Goal: Information Seeking & Learning: Learn about a topic

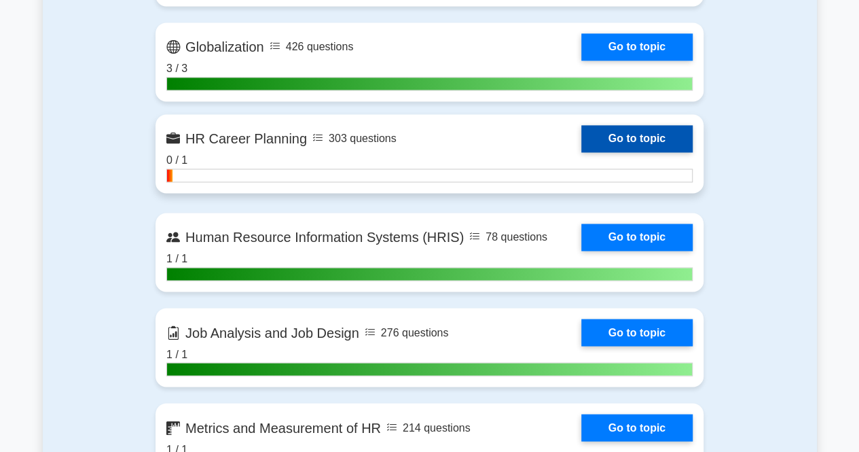
scroll to position [1022, 0]
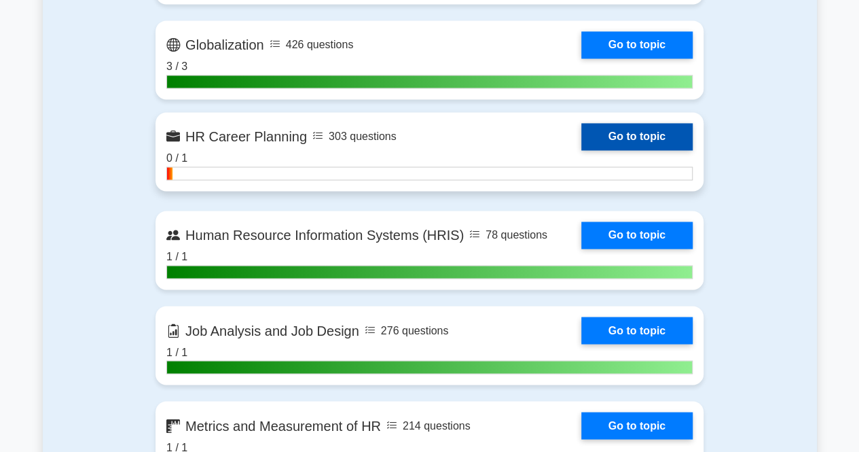
click at [634, 141] on link "Go to topic" at bounding box center [636, 136] width 111 height 27
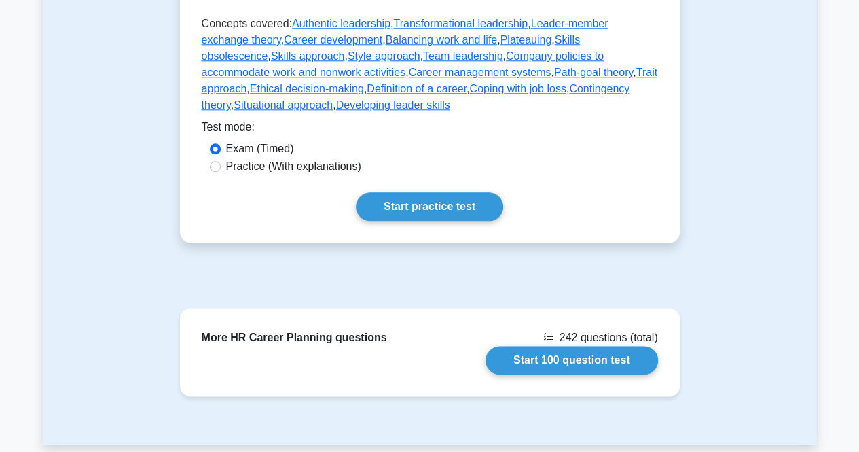
scroll to position [713, 0]
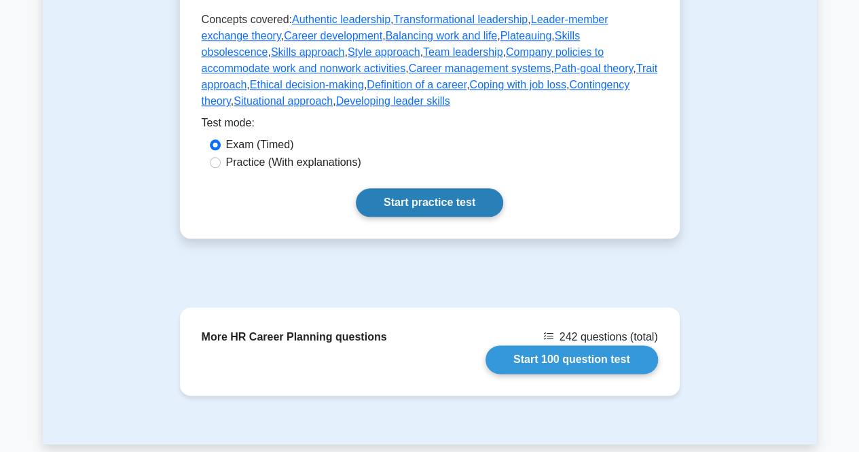
click at [416, 188] on link "Start practice test" at bounding box center [429, 202] width 147 height 29
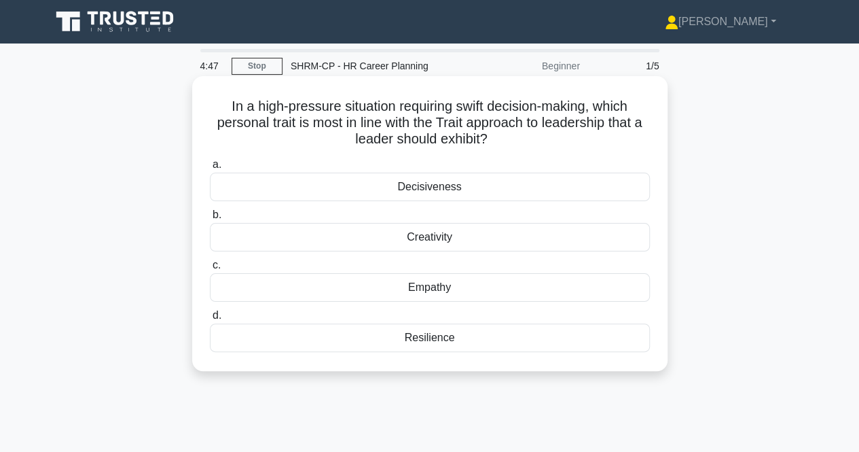
click at [491, 189] on div "Decisiveness" at bounding box center [430, 186] width 440 height 29
click at [210, 169] on input "a. Decisiveness" at bounding box center [210, 164] width 0 height 9
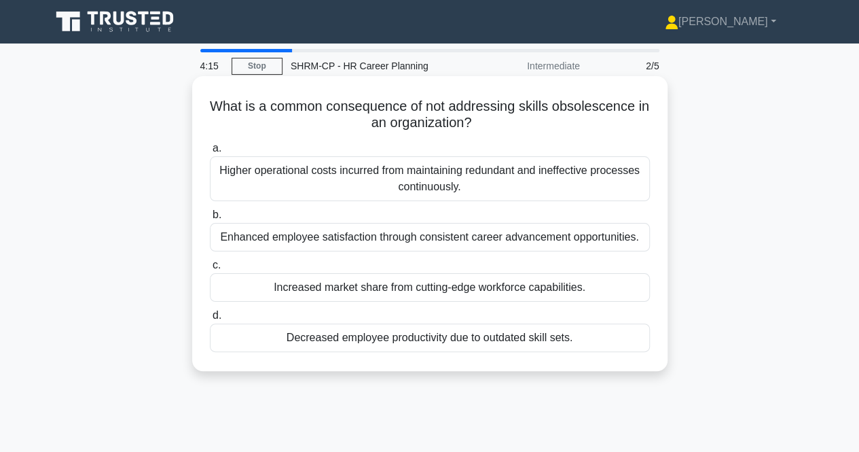
click at [505, 189] on div "Higher operational costs incurred from maintaining redundant and ineffective pr…" at bounding box center [430, 178] width 440 height 45
click at [210, 153] on input "a. Higher operational costs incurred from maintaining redundant and ineffective…" at bounding box center [210, 148] width 0 height 9
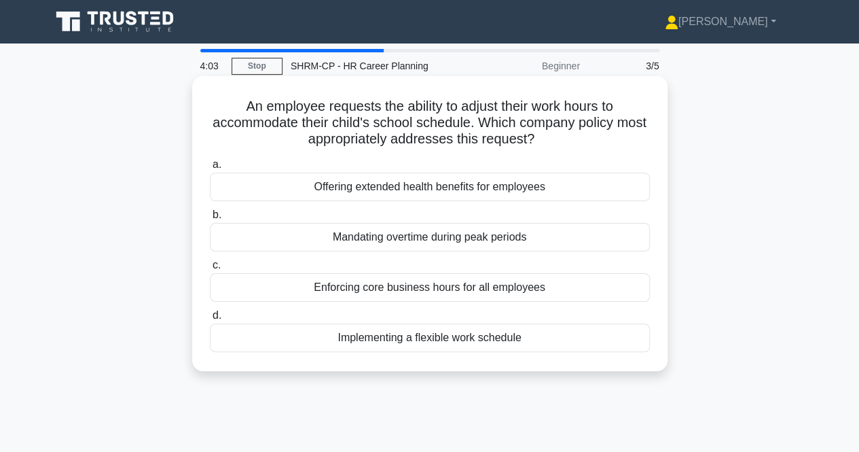
click at [498, 342] on div "Implementing a flexible work schedule" at bounding box center [430, 337] width 440 height 29
click at [210, 320] on input "d. Implementing a flexible work schedule" at bounding box center [210, 315] width 0 height 9
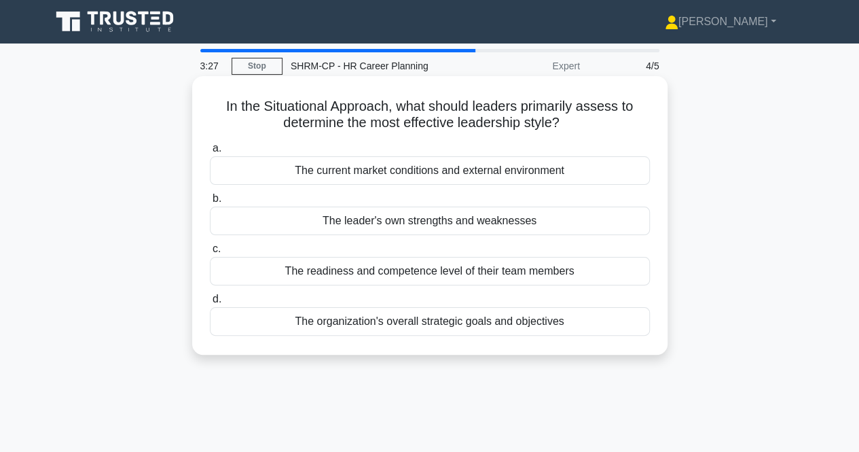
click at [503, 270] on div "The readiness and competence level of their team members" at bounding box center [430, 271] width 440 height 29
click at [210, 253] on input "c. The readiness and competence level of their team members" at bounding box center [210, 248] width 0 height 9
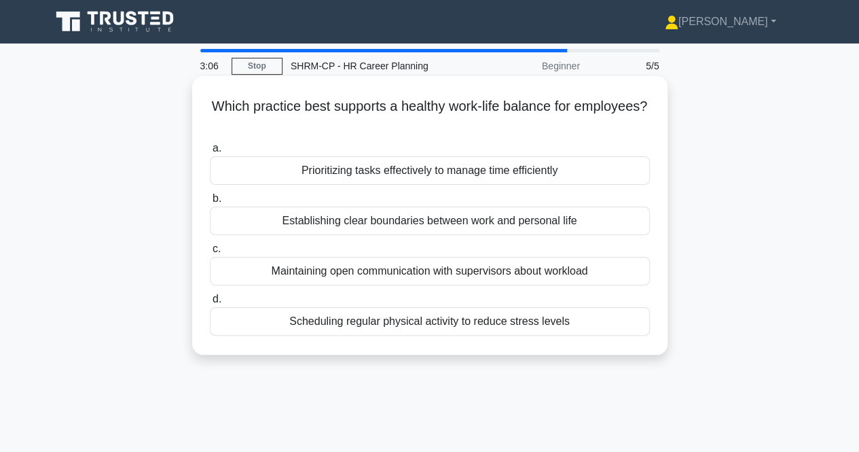
click at [533, 219] on div "Establishing clear boundaries between work and personal life" at bounding box center [430, 220] width 440 height 29
click at [210, 203] on input "b. Establishing clear boundaries between work and personal life" at bounding box center [210, 198] width 0 height 9
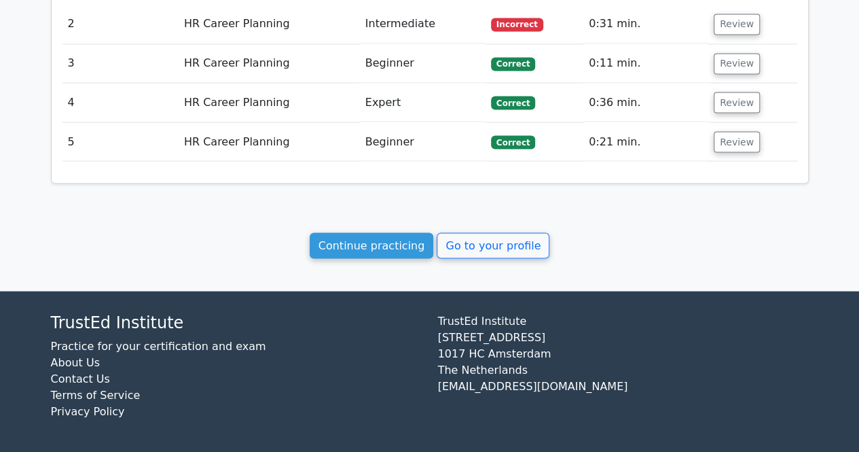
scroll to position [1101, 0]
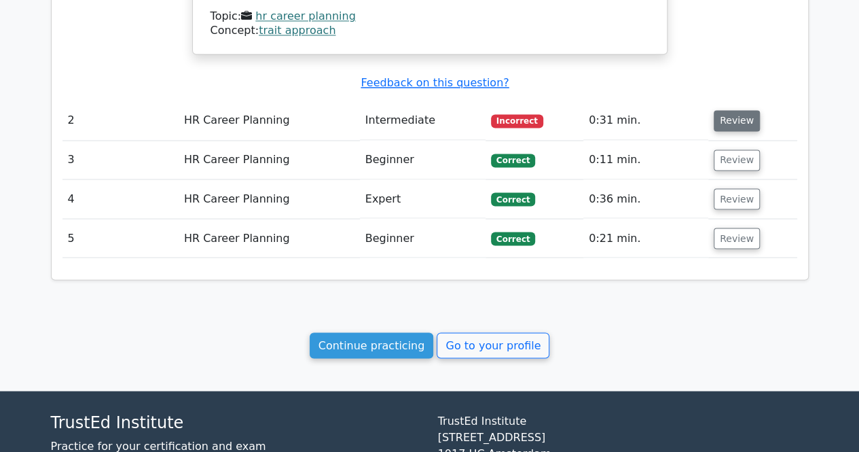
click at [723, 117] on button "Review" at bounding box center [737, 120] width 46 height 21
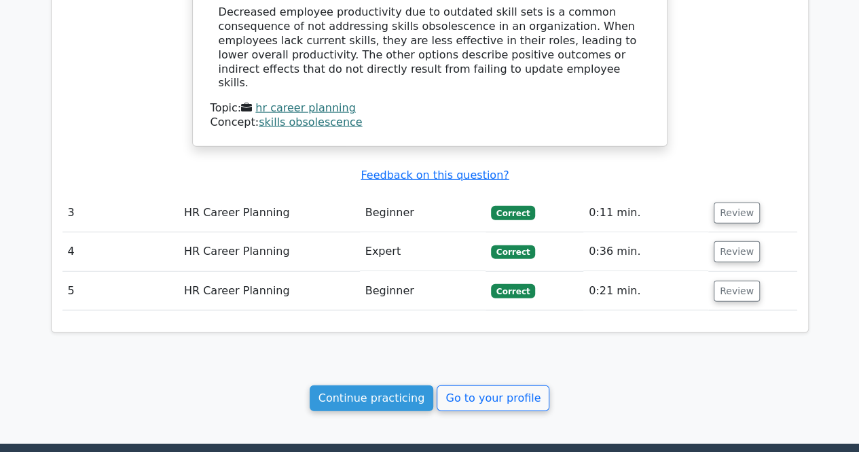
scroll to position [1563, 0]
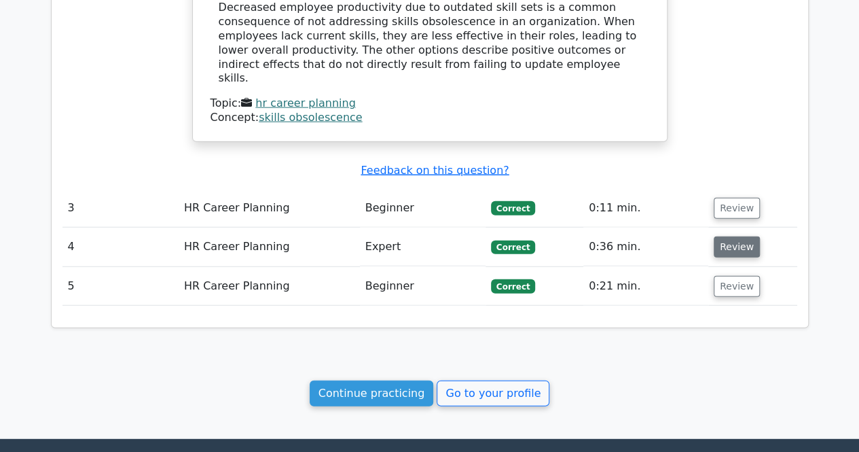
click at [721, 236] on button "Review" at bounding box center [737, 246] width 46 height 21
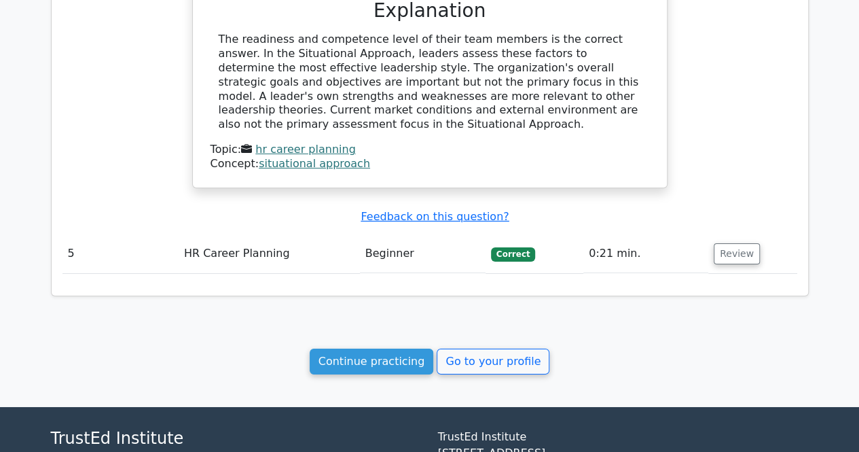
scroll to position [2107, 0]
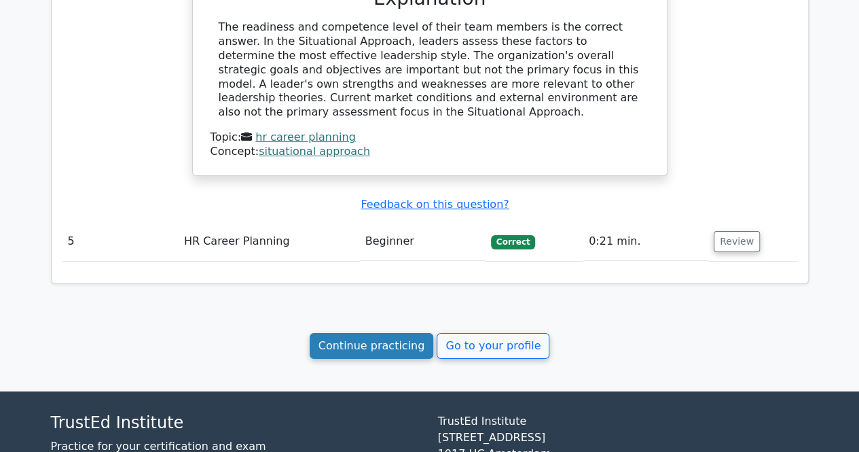
click at [400, 333] on link "Continue practicing" at bounding box center [372, 346] width 124 height 26
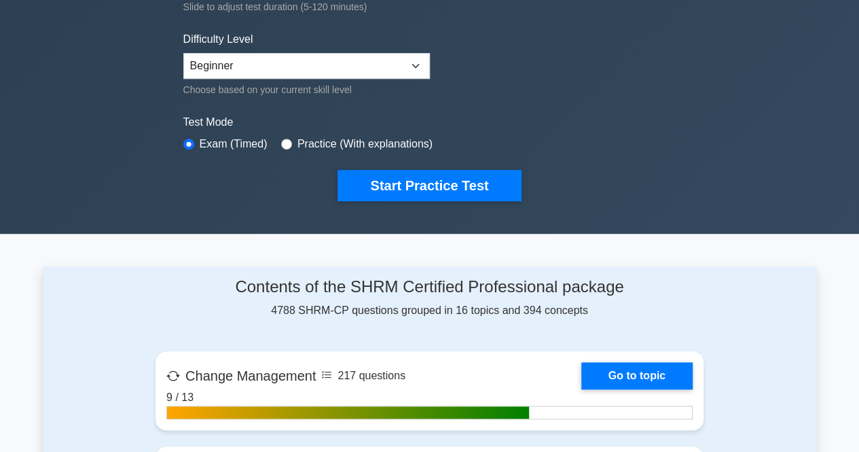
scroll to position [313, 0]
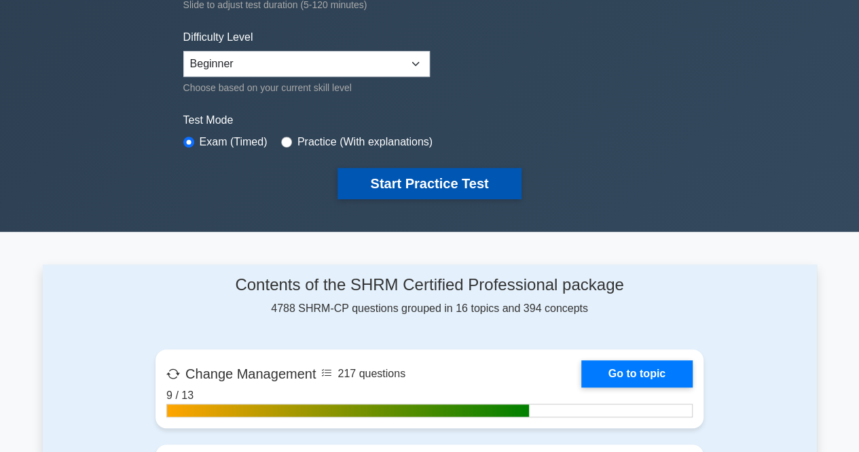
click at [482, 181] on button "Start Practice Test" at bounding box center [429, 183] width 183 height 31
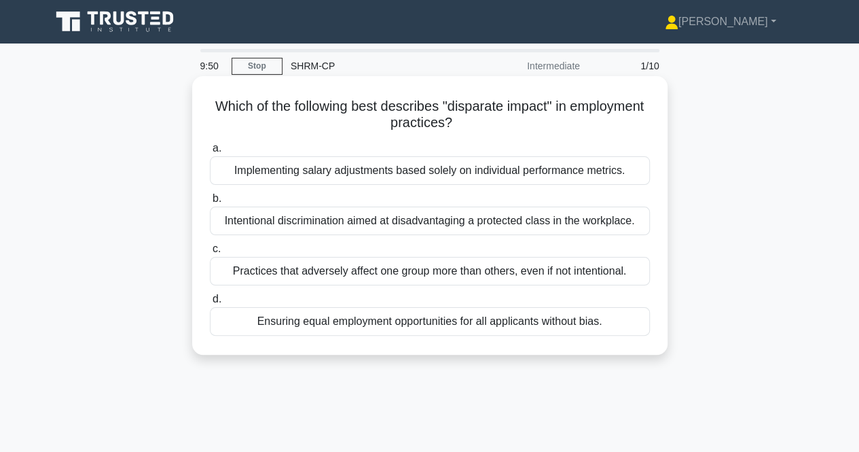
click at [473, 275] on div "Practices that adversely affect one group more than others, even if not intenti…" at bounding box center [430, 271] width 440 height 29
click at [210, 253] on input "c. Practices that adversely affect one group more than others, even if not inte…" at bounding box center [210, 248] width 0 height 9
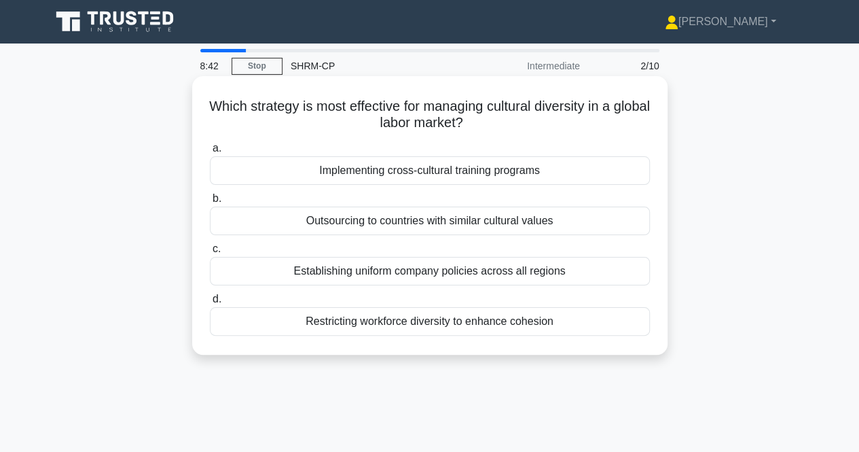
click at [556, 168] on div "Implementing cross-cultural training programs" at bounding box center [430, 170] width 440 height 29
click at [210, 153] on input "a. Implementing cross-cultural training programs" at bounding box center [210, 148] width 0 height 9
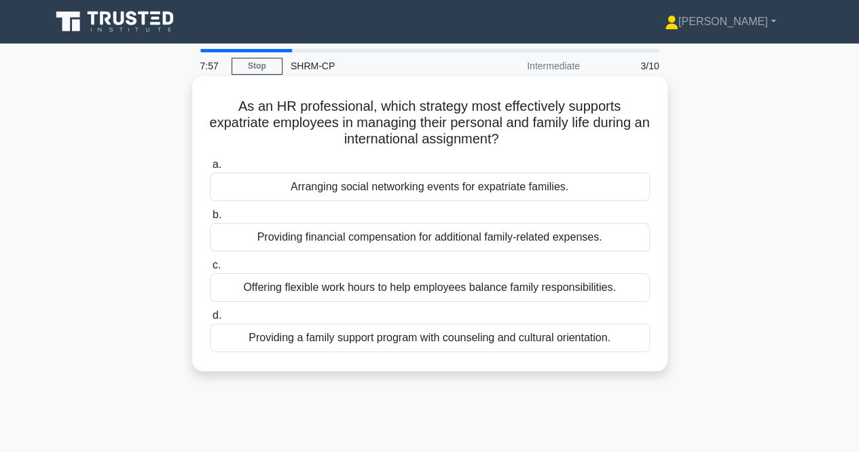
click at [477, 287] on div "Offering flexible work hours to help employees balance family responsibilities." at bounding box center [430, 287] width 440 height 29
click at [210, 270] on input "c. Offering flexible work hours to help employees balance family responsibiliti…" at bounding box center [210, 265] width 0 height 9
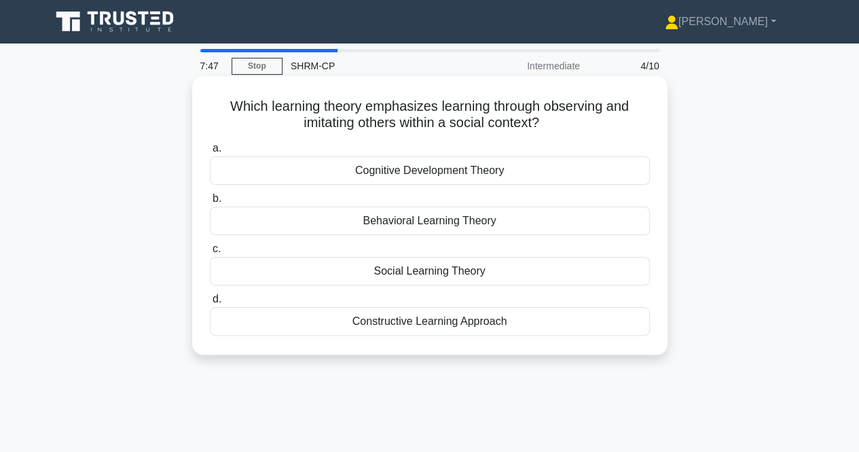
click at [528, 272] on div "Social Learning Theory" at bounding box center [430, 271] width 440 height 29
click at [210, 253] on input "c. Social Learning Theory" at bounding box center [210, 248] width 0 height 9
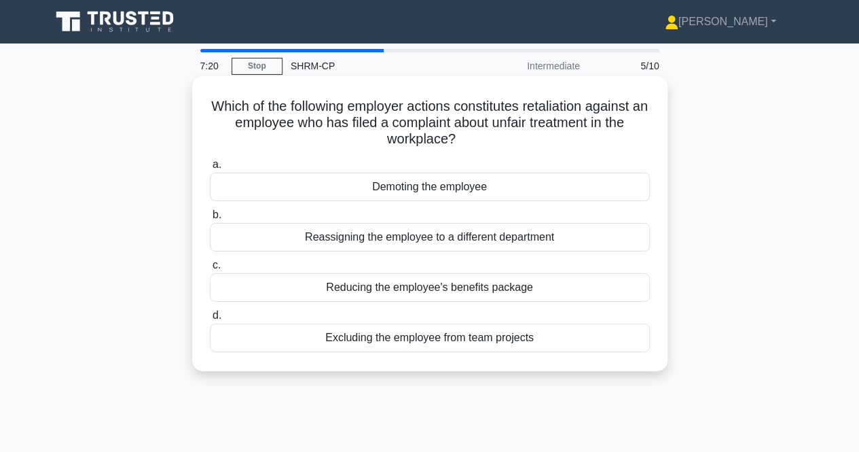
click at [496, 183] on div "Demoting the employee" at bounding box center [430, 186] width 440 height 29
click at [210, 169] on input "a. Demoting the employee" at bounding box center [210, 164] width 0 height 9
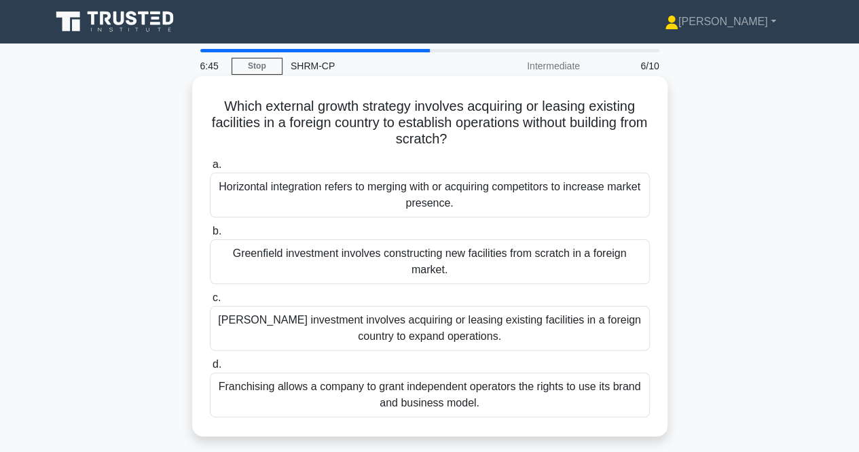
click at [509, 332] on div "Brownfield investment involves acquiring or leasing existing facilities in a fo…" at bounding box center [430, 328] width 440 height 45
click at [210, 302] on input "c. Brownfield investment involves acquiring or leasing existing facilities in a…" at bounding box center [210, 297] width 0 height 9
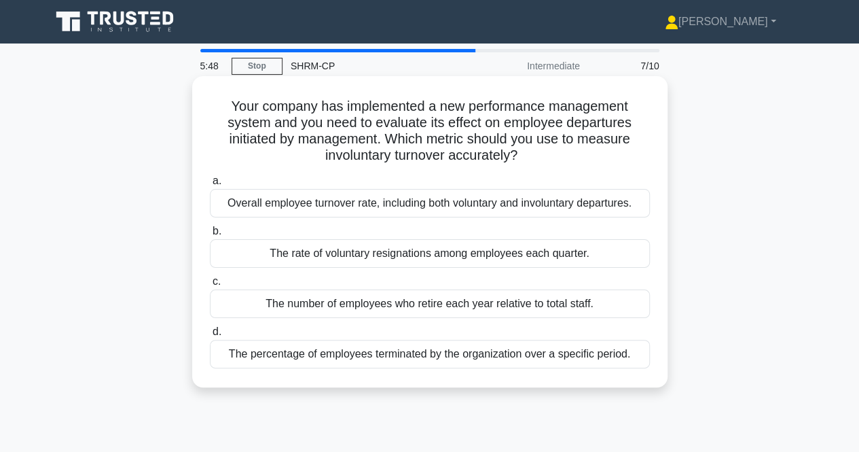
click at [454, 359] on div "The percentage of employees terminated by the organization over a specific peri…" at bounding box center [430, 354] width 440 height 29
click at [210, 336] on input "d. The percentage of employees terminated by the organization over a specific p…" at bounding box center [210, 331] width 0 height 9
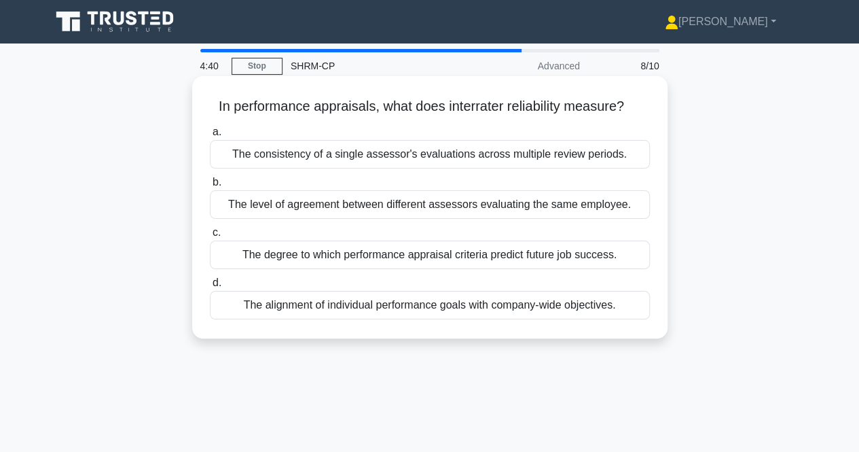
click at [464, 211] on div "The level of agreement between different assessors evaluating the same employee." at bounding box center [430, 204] width 440 height 29
click at [210, 187] on input "b. The level of agreement between different assessors evaluating the same emplo…" at bounding box center [210, 182] width 0 height 9
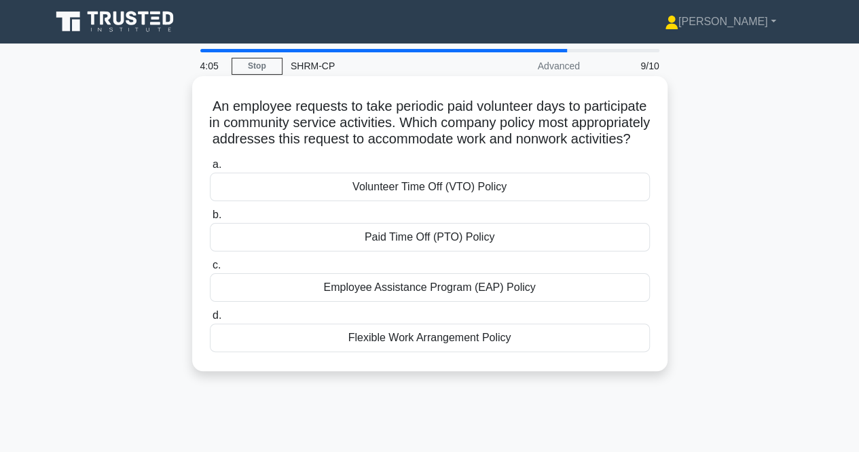
click at [532, 201] on div "Volunteer Time Off (VTO) Policy" at bounding box center [430, 186] width 440 height 29
click at [210, 169] on input "a. Volunteer Time Off (VTO) Policy" at bounding box center [210, 164] width 0 height 9
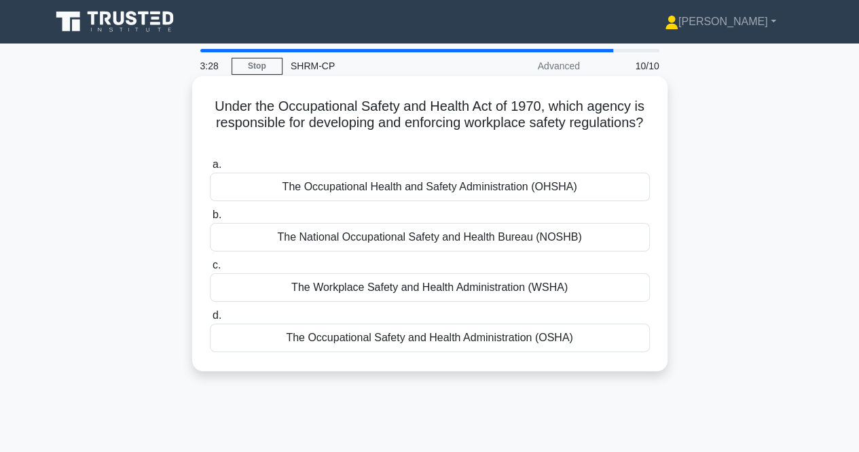
click at [467, 342] on div "The Occupational Safety and Health Administration (OSHA)" at bounding box center [430, 337] width 440 height 29
click at [210, 320] on input "d. The Occupational Safety and Health Administration (OSHA)" at bounding box center [210, 315] width 0 height 9
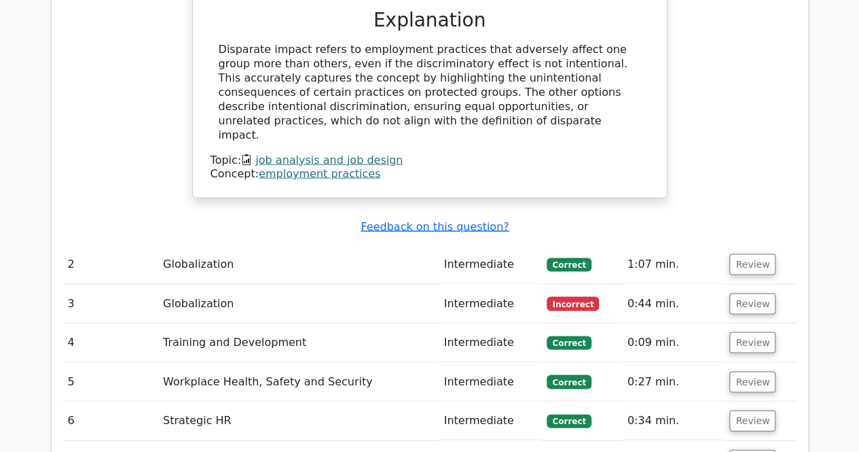
scroll to position [1140, 0]
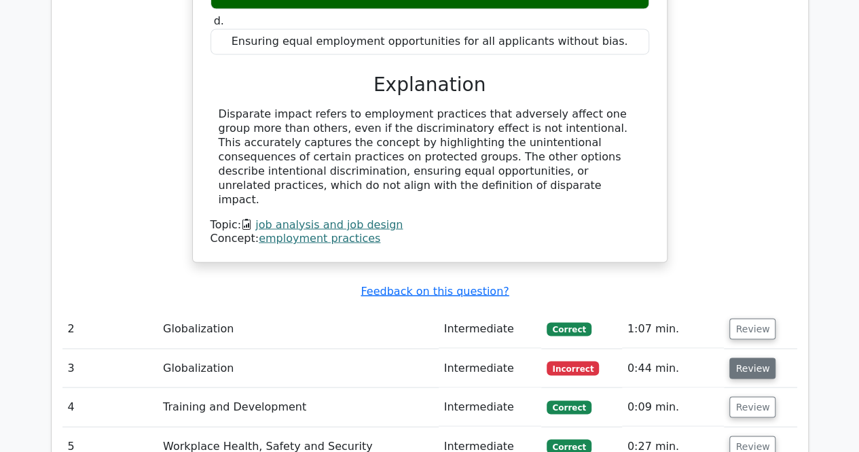
click at [740, 357] on button "Review" at bounding box center [752, 367] width 46 height 21
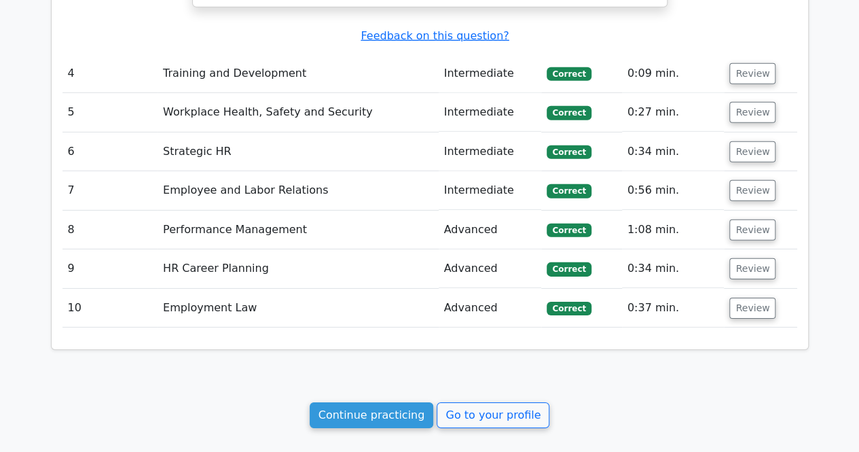
scroll to position [1984, 0]
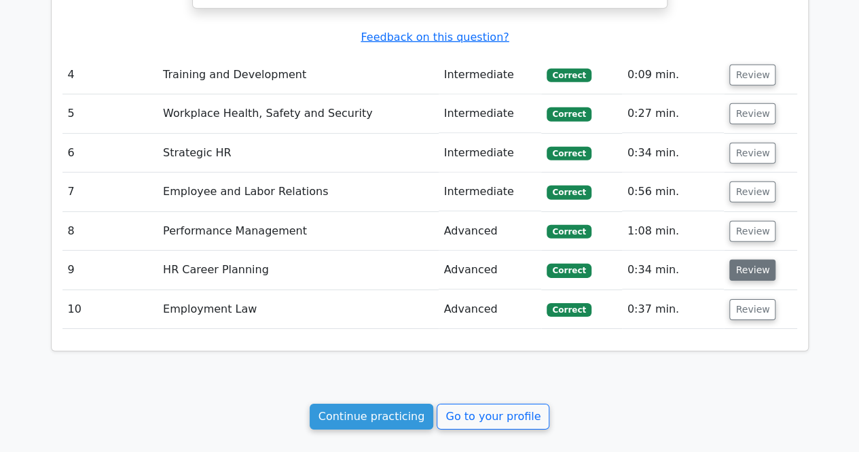
click at [744, 259] on button "Review" at bounding box center [752, 269] width 46 height 21
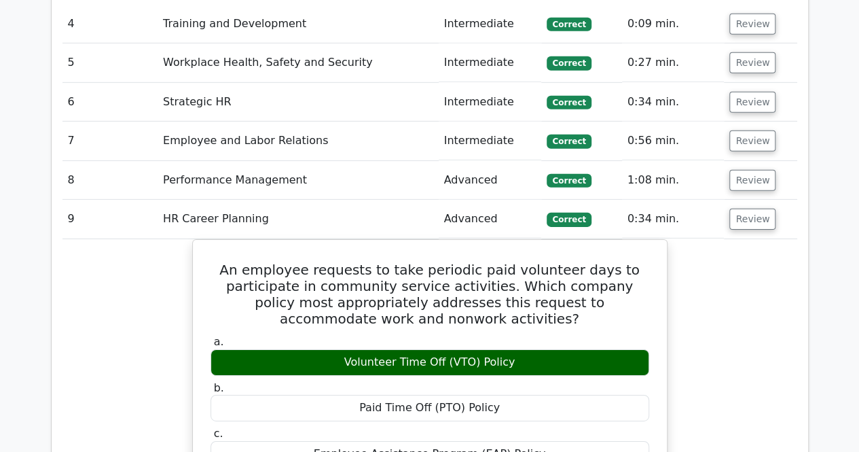
scroll to position [2037, 0]
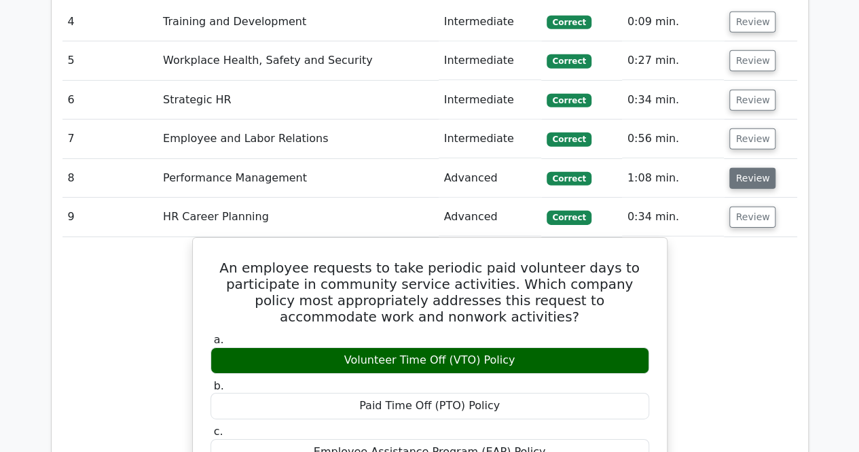
click at [746, 168] on button "Review" at bounding box center [752, 178] width 46 height 21
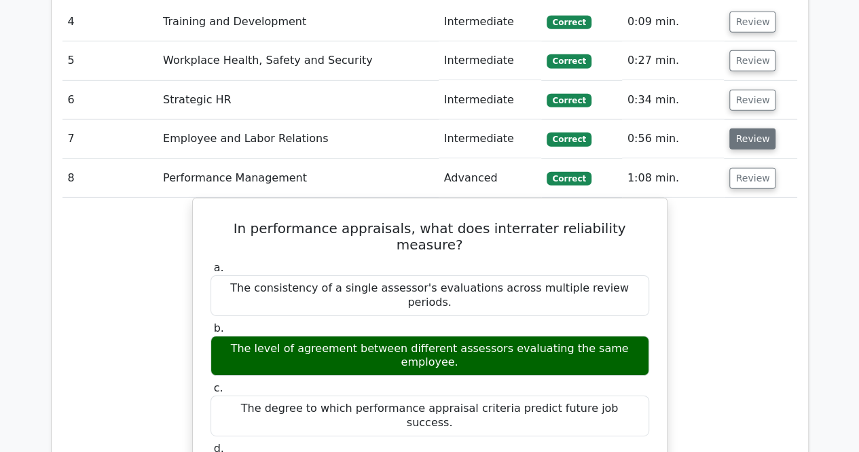
click at [746, 128] on button "Review" at bounding box center [752, 138] width 46 height 21
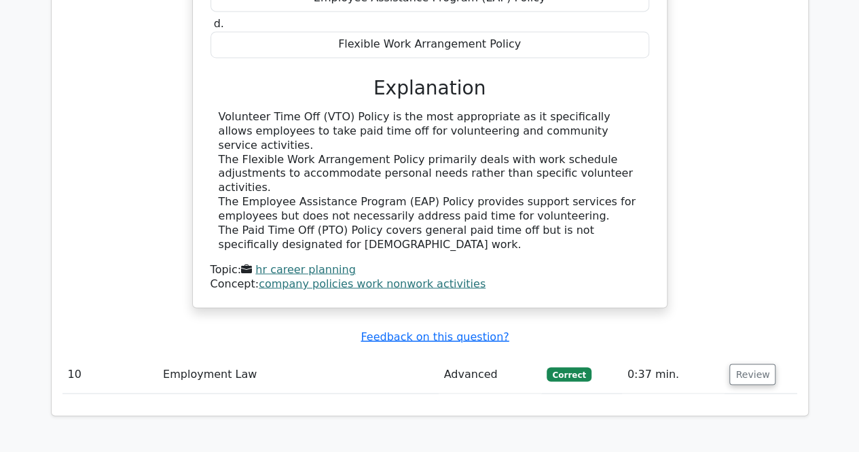
scroll to position [3641, 0]
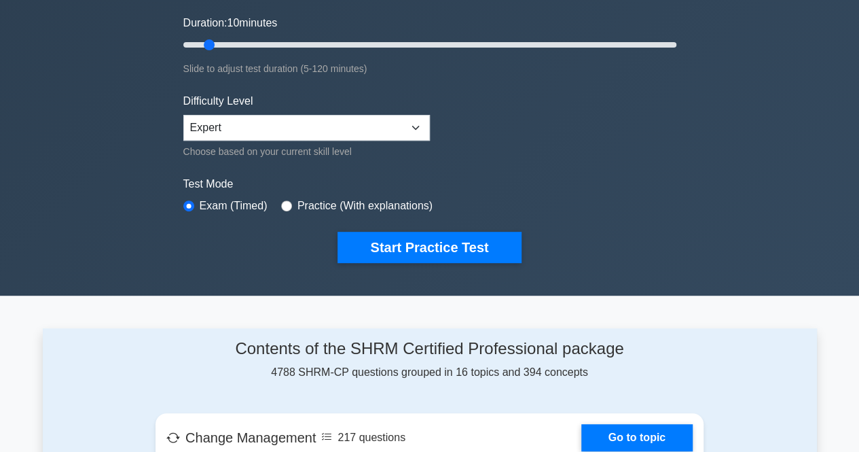
scroll to position [253, 0]
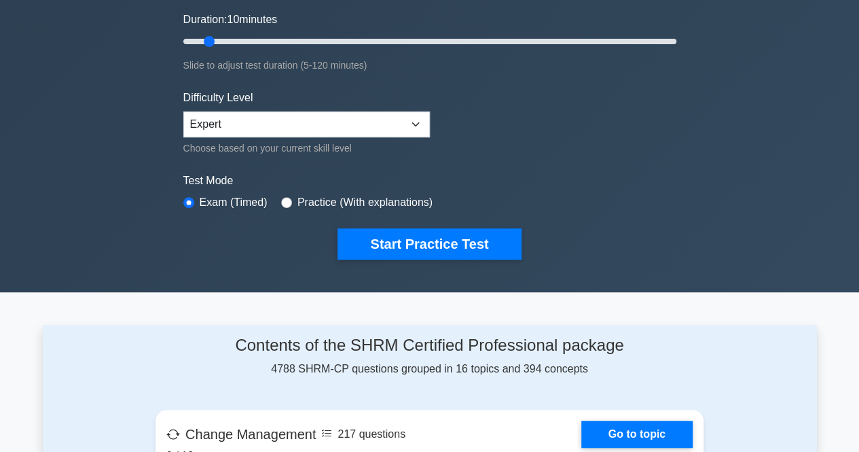
click at [391, 248] on button "Start Practice Test" at bounding box center [429, 243] width 183 height 31
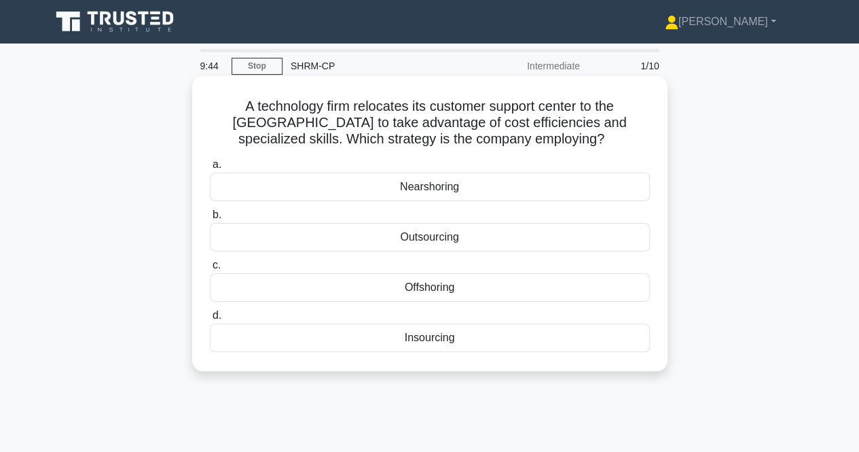
click at [519, 234] on div "Outsourcing" at bounding box center [430, 237] width 440 height 29
click at [210, 219] on input "b. Outsourcing" at bounding box center [210, 215] width 0 height 9
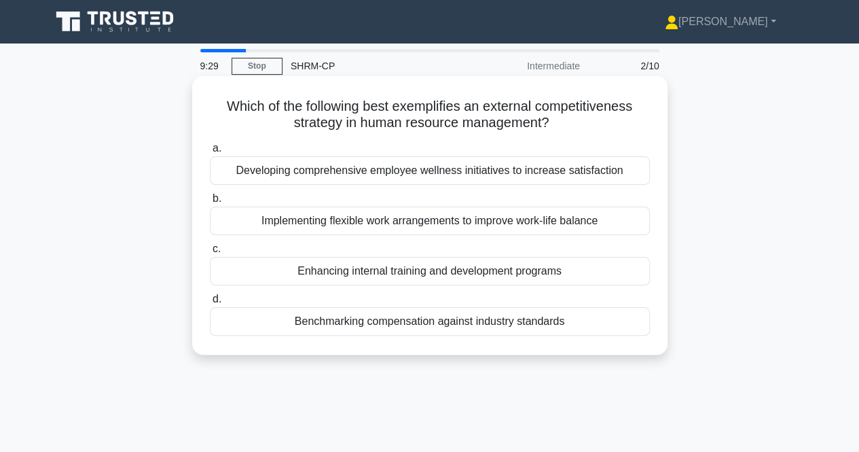
click at [548, 327] on div "Benchmarking compensation against industry standards" at bounding box center [430, 321] width 440 height 29
click at [210, 304] on input "d. Benchmarking compensation against industry standards" at bounding box center [210, 299] width 0 height 9
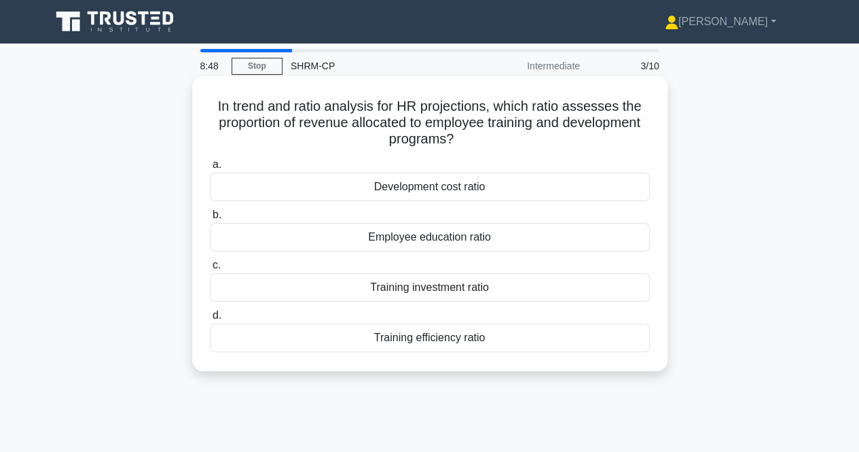
click at [469, 187] on div "Development cost ratio" at bounding box center [430, 186] width 440 height 29
click at [210, 169] on input "a. Development cost ratio" at bounding box center [210, 164] width 0 height 9
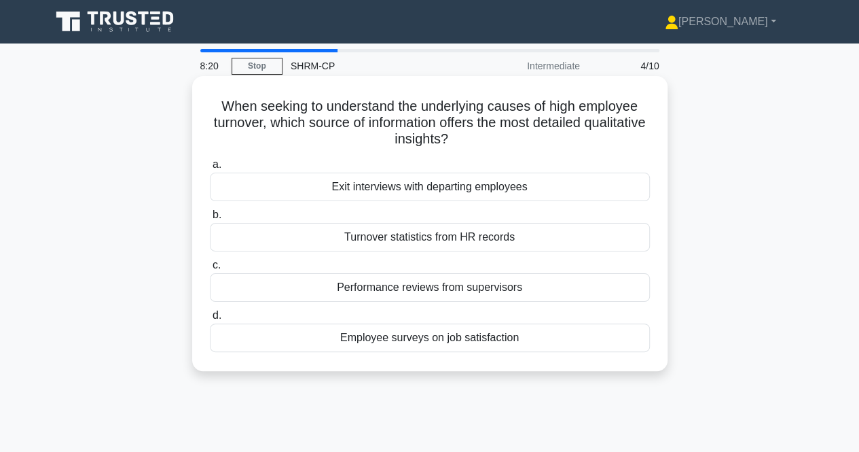
click at [473, 186] on div "Exit interviews with departing employees" at bounding box center [430, 186] width 440 height 29
click at [210, 169] on input "a. Exit interviews with departing employees" at bounding box center [210, 164] width 0 height 9
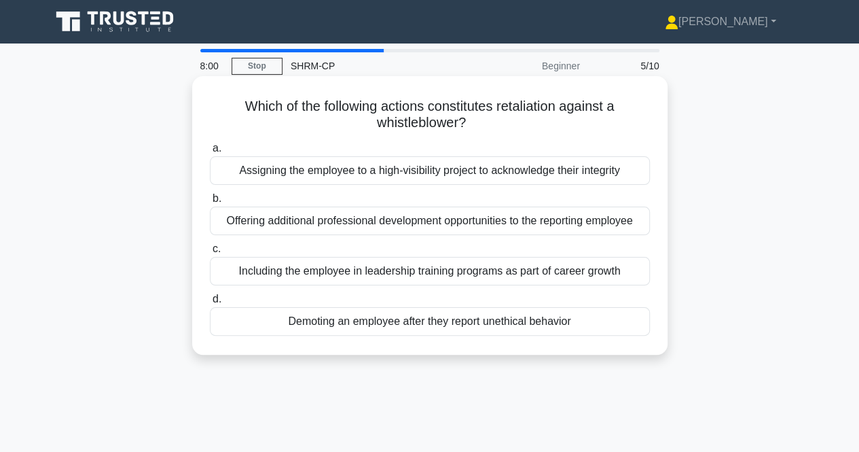
click at [528, 321] on div "Demoting an employee after they report unethical behavior" at bounding box center [430, 321] width 440 height 29
click at [210, 304] on input "d. Demoting an employee after they report unethical behavior" at bounding box center [210, 299] width 0 height 9
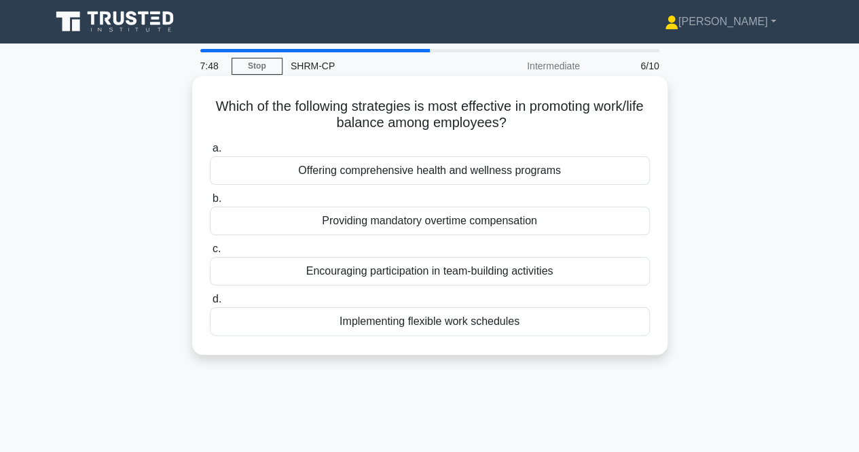
click at [481, 321] on div "Implementing flexible work schedules" at bounding box center [430, 321] width 440 height 29
click at [210, 304] on input "d. Implementing flexible work schedules" at bounding box center [210, 299] width 0 height 9
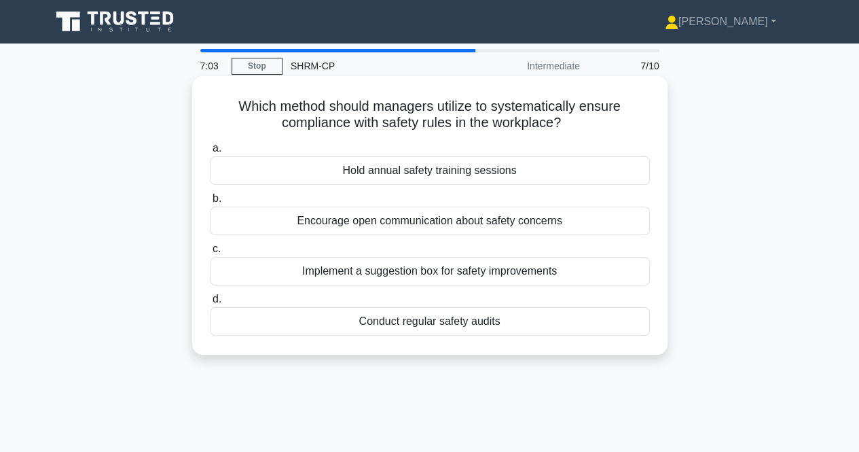
click at [469, 321] on div "Conduct regular safety audits" at bounding box center [430, 321] width 440 height 29
click at [210, 304] on input "d. Conduct regular safety audits" at bounding box center [210, 299] width 0 height 9
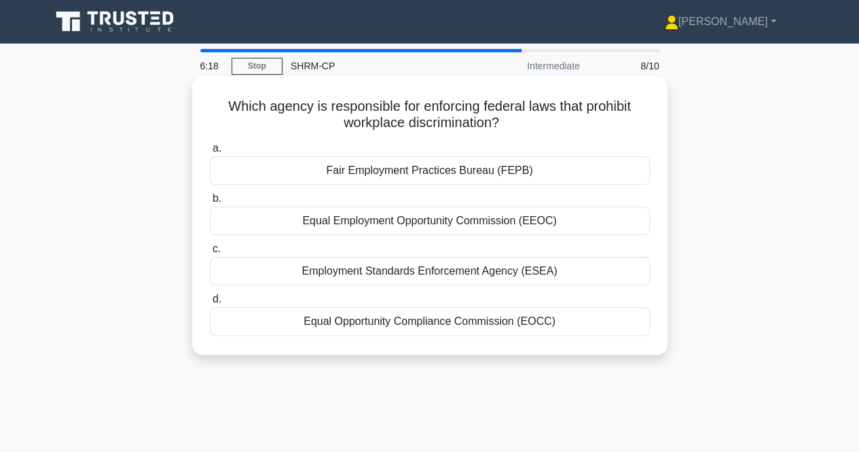
click at [532, 222] on div "Equal Employment Opportunity Commission (EEOC)" at bounding box center [430, 220] width 440 height 29
click at [210, 203] on input "b. Equal Employment Opportunity Commission (EEOC)" at bounding box center [210, 198] width 0 height 9
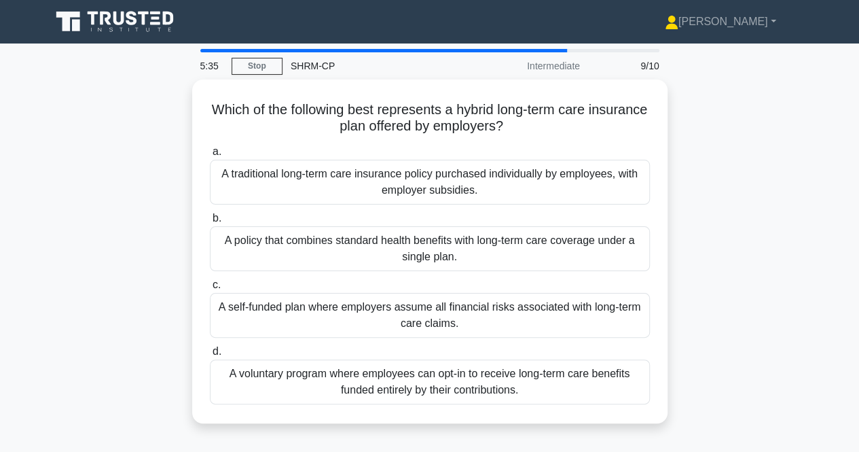
drag, startPoint x: 504, startPoint y: 387, endPoint x: 710, endPoint y: 261, distance: 241.1
click at [710, 261] on div "Which of the following best represents a hybrid long-term care insurance plan o…" at bounding box center [430, 259] width 774 height 360
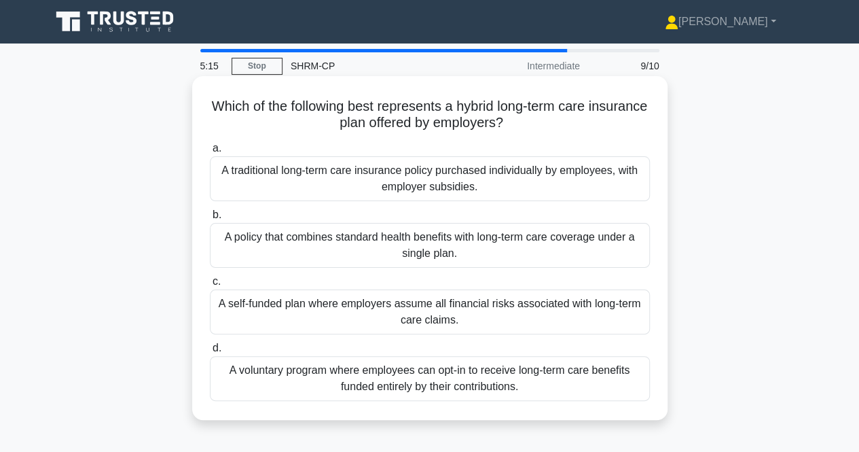
click at [573, 249] on div "A policy that combines standard health benefits with long-term care coverage un…" at bounding box center [430, 245] width 440 height 45
click at [210, 219] on input "b. A policy that combines standard health benefits with long-term care coverage…" at bounding box center [210, 215] width 0 height 9
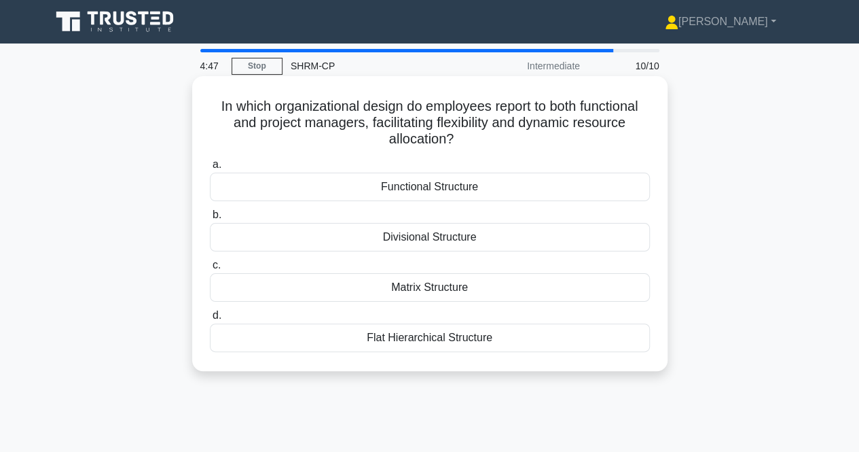
click at [439, 286] on div "Matrix Structure" at bounding box center [430, 287] width 440 height 29
click at [210, 270] on input "c. Matrix Structure" at bounding box center [210, 265] width 0 height 9
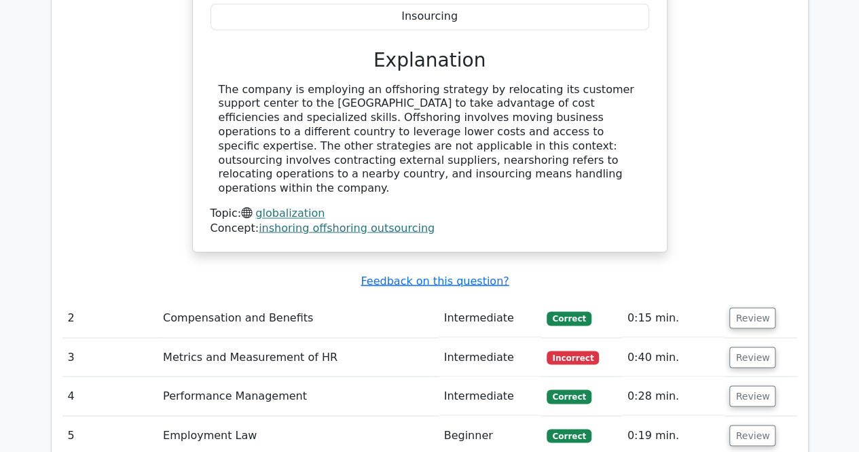
scroll to position [1067, 0]
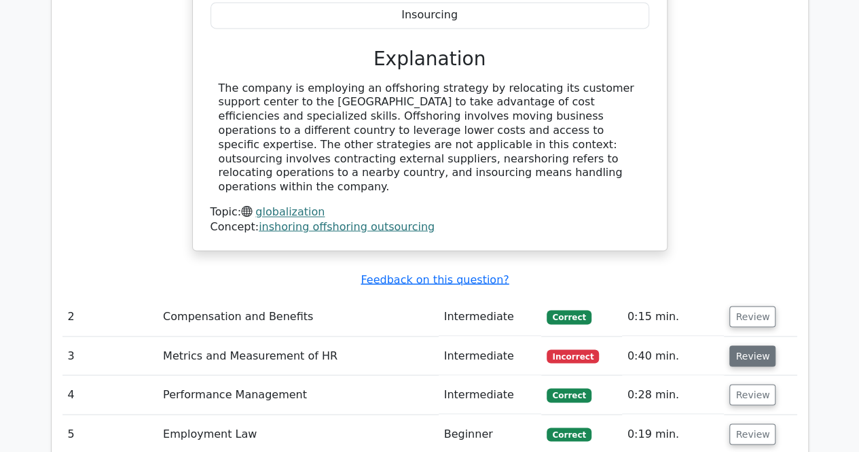
click at [748, 345] on button "Review" at bounding box center [752, 355] width 46 height 21
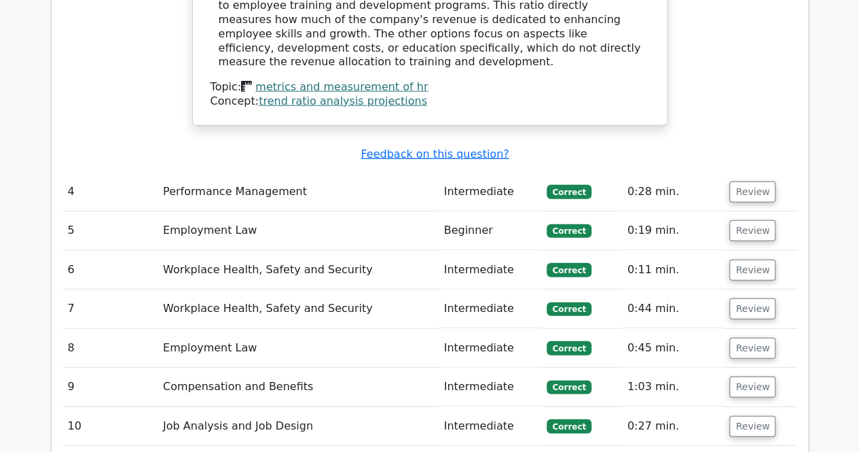
scroll to position [1840, 0]
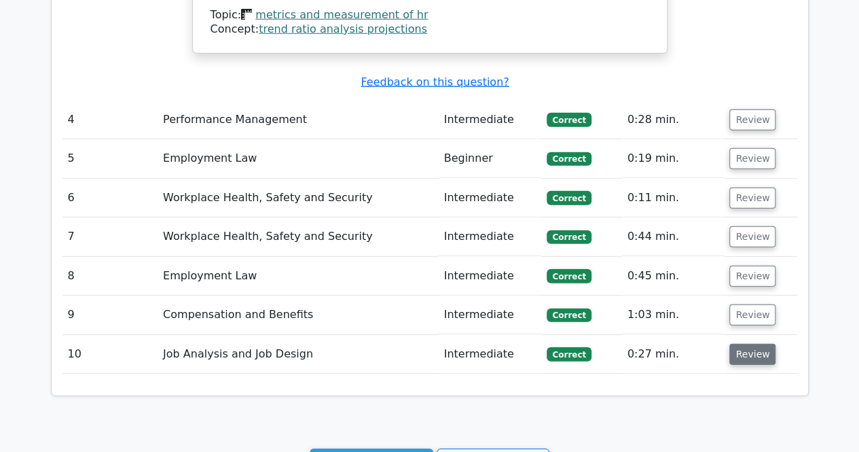
click at [752, 344] on button "Review" at bounding box center [752, 354] width 46 height 21
